Goal: Task Accomplishment & Management: Manage account settings

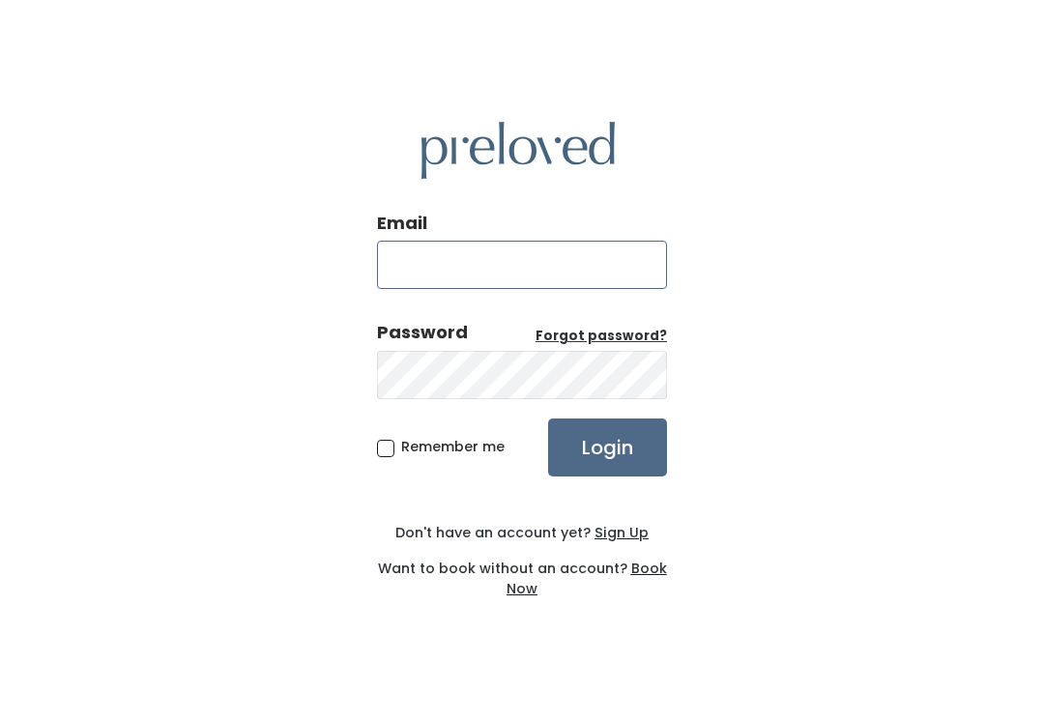
type input "provo.store@preloved.love"
click at [607, 468] on input "Login" at bounding box center [607, 448] width 119 height 58
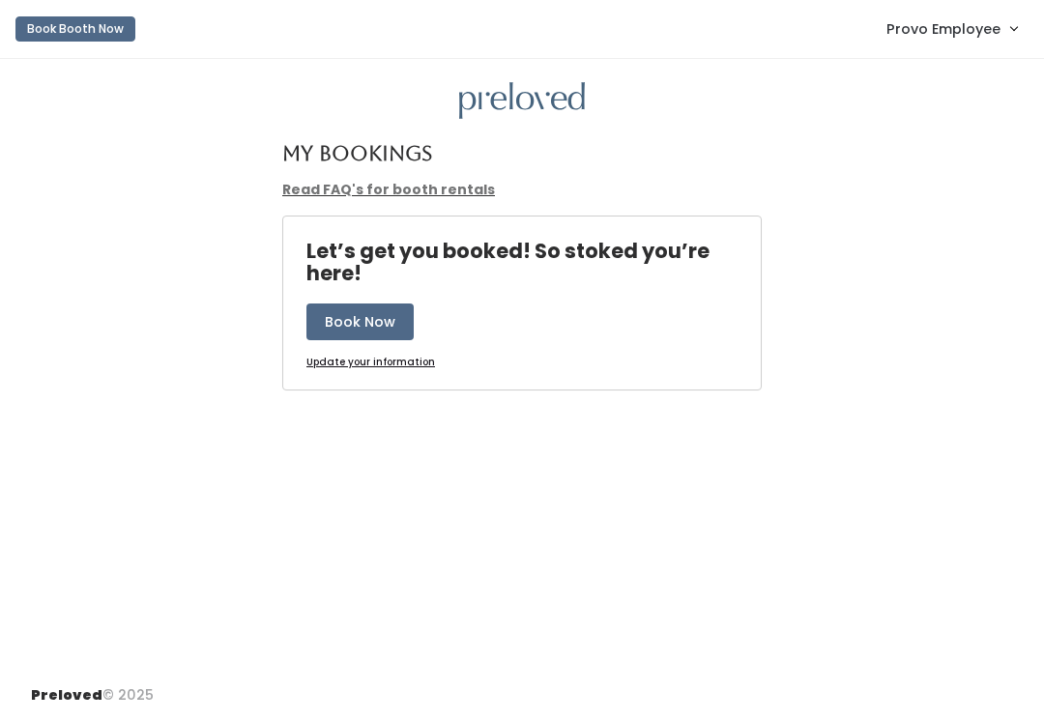
click at [991, 36] on span "Provo Employee" at bounding box center [943, 28] width 114 height 21
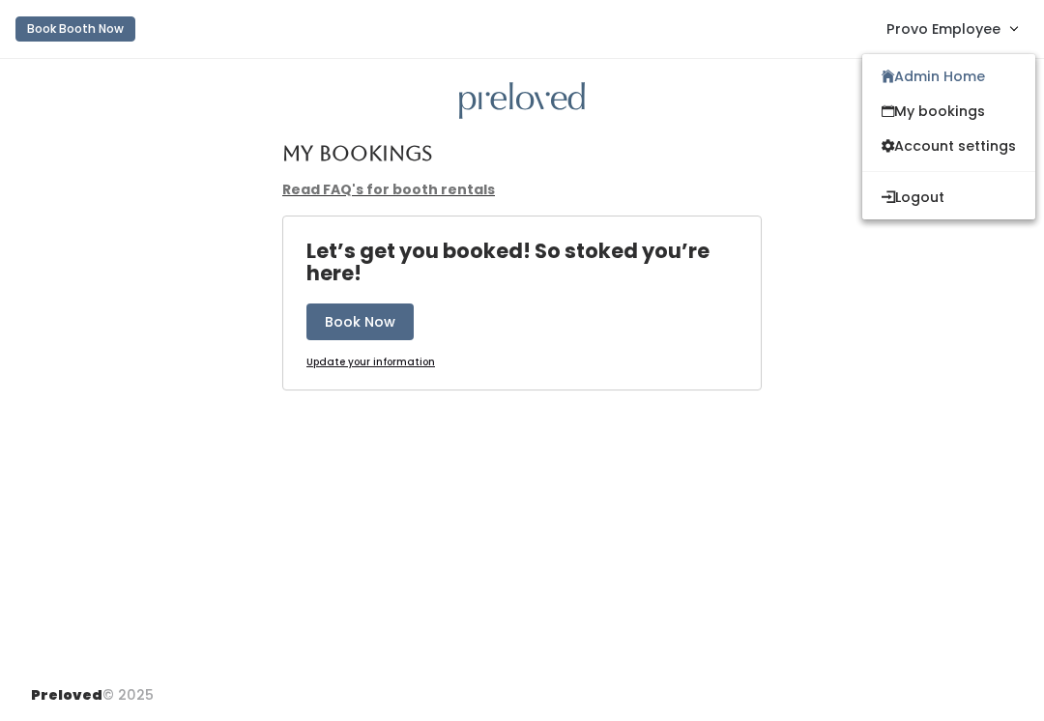
click at [969, 70] on link "Admin Home" at bounding box center [948, 76] width 173 height 35
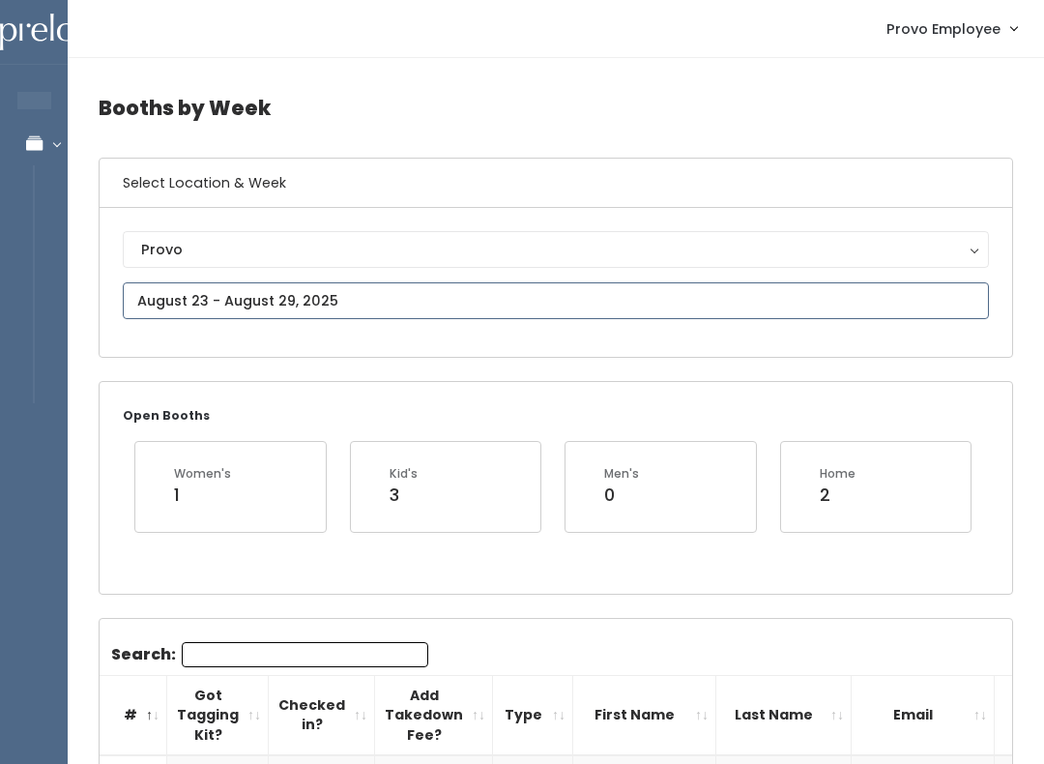
click at [452, 314] on input "text" at bounding box center [556, 300] width 866 height 37
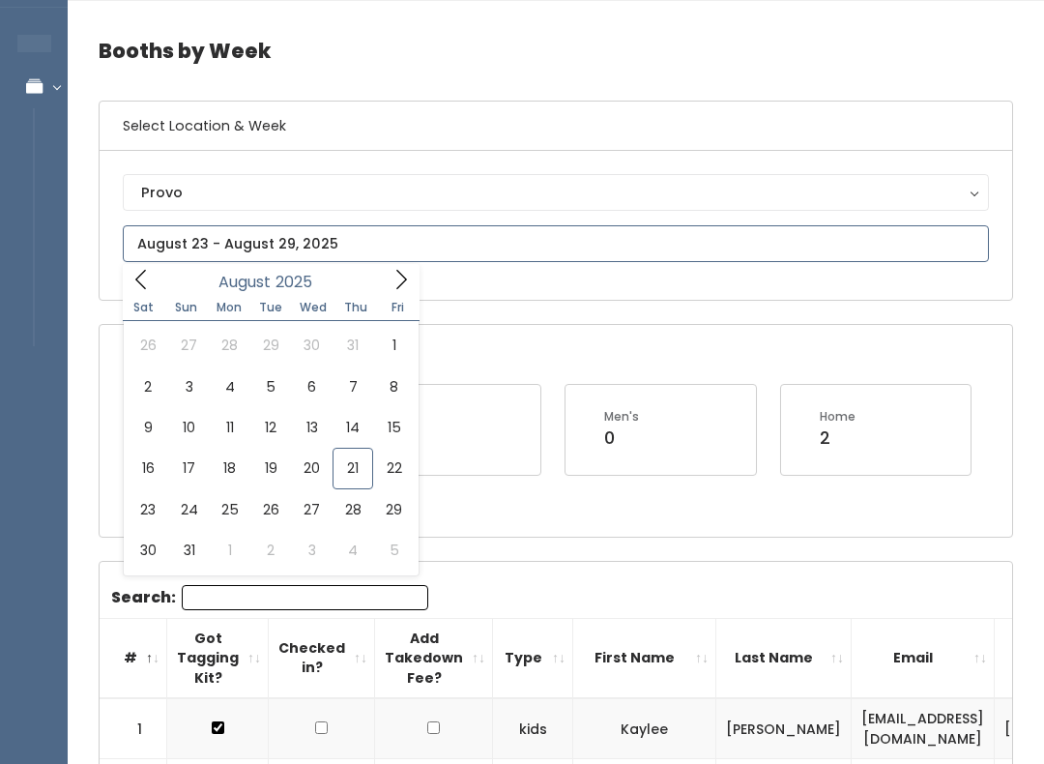
scroll to position [55, 0]
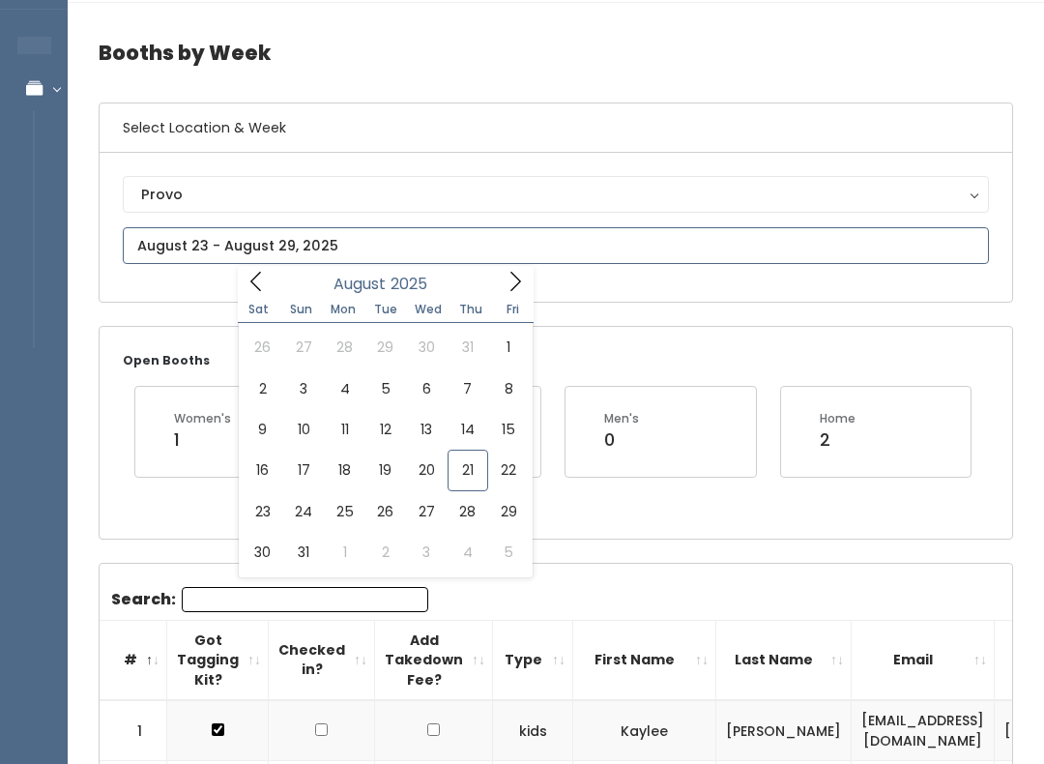
type input "August 16 to August 22"
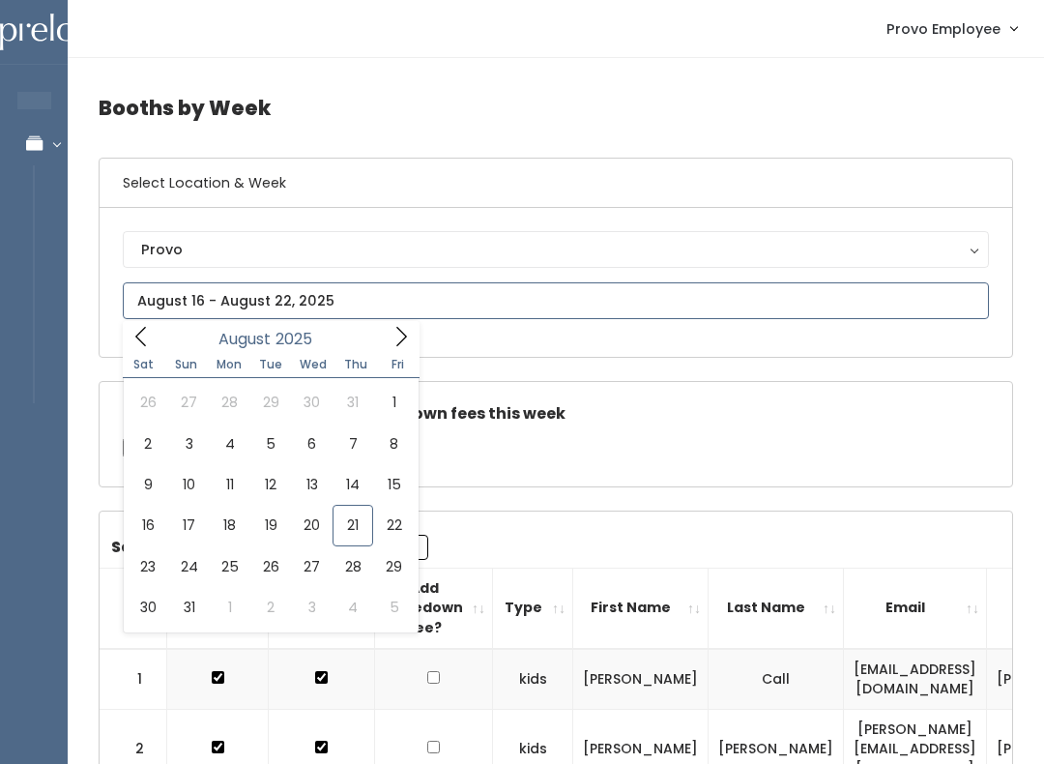
type input "[DATE] to [DATE]"
